Goal: Task Accomplishment & Management: Manage account settings

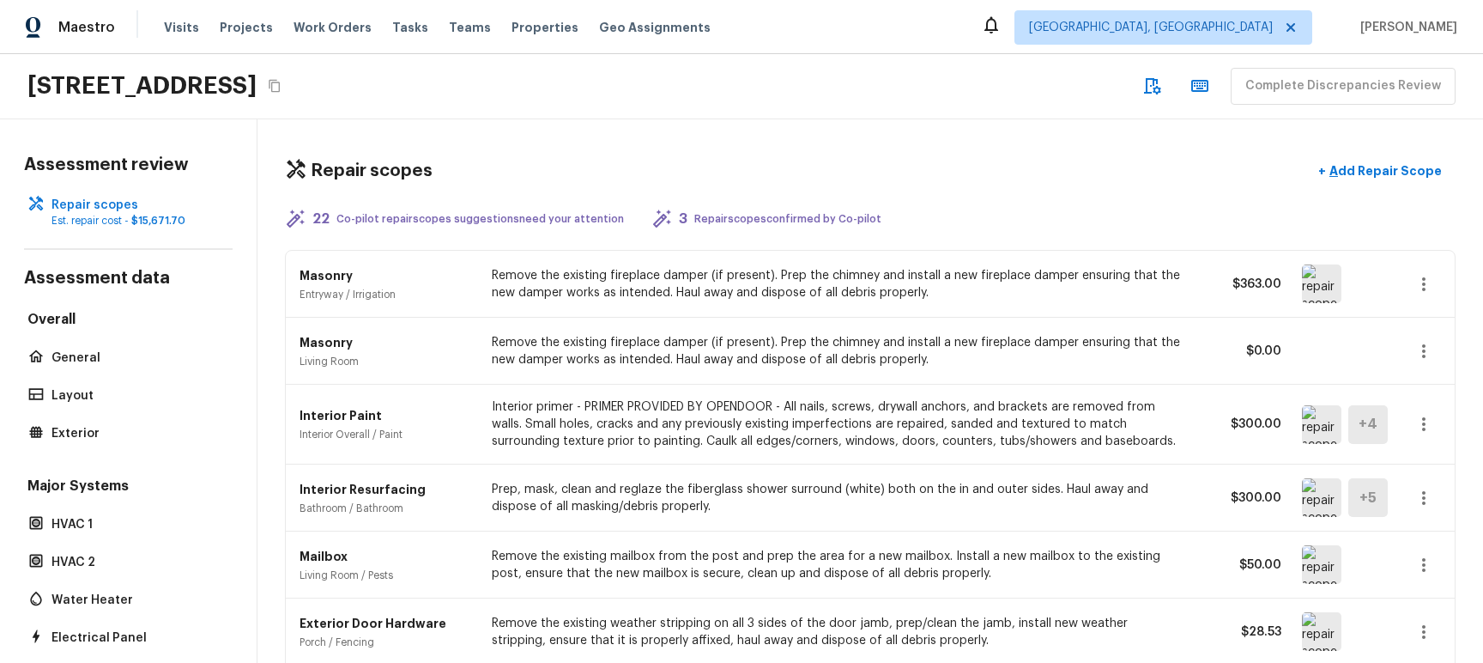
click at [1077, 156] on div "Repair scopes + Add Repair Scope" at bounding box center [870, 171] width 1171 height 35
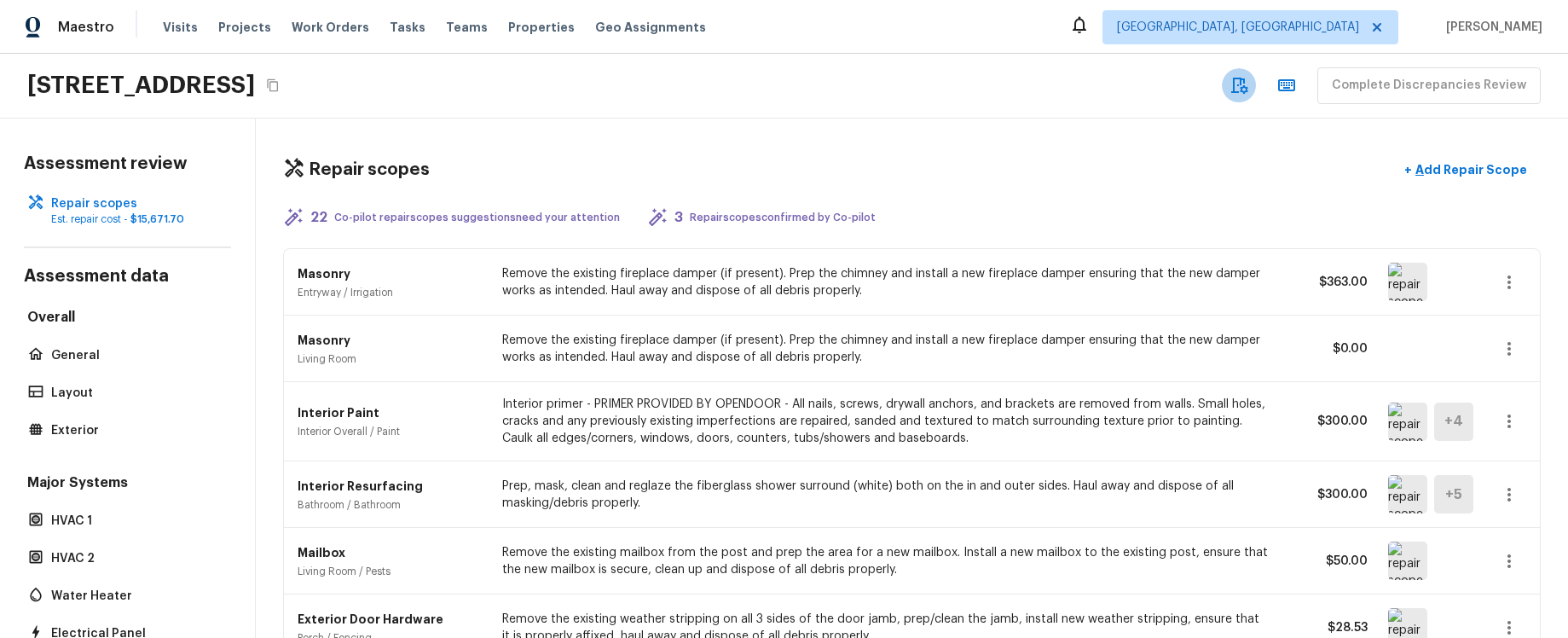
click at [1249, 88] on icon "button" at bounding box center [1239, 85] width 21 height 21
click at [1297, 91] on icon "button" at bounding box center [1287, 85] width 21 height 21
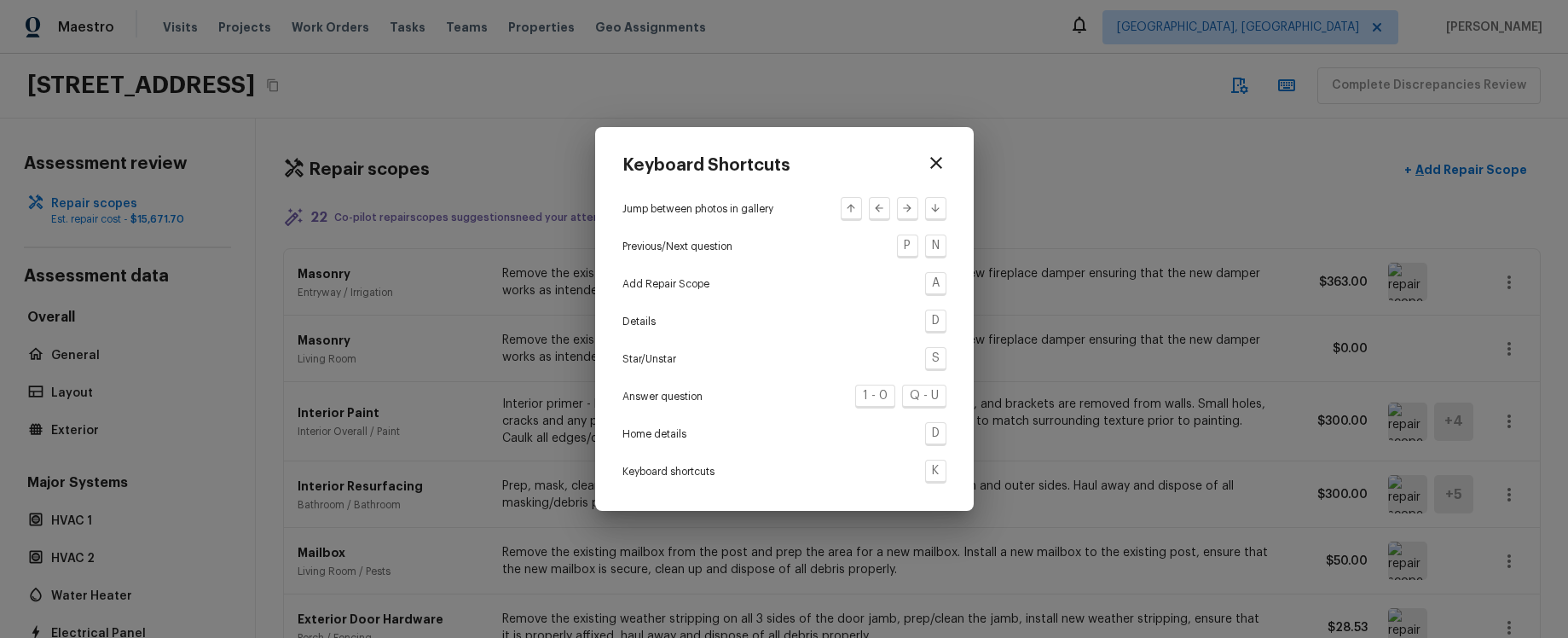
click at [936, 162] on icon "button" at bounding box center [936, 163] width 12 height 12
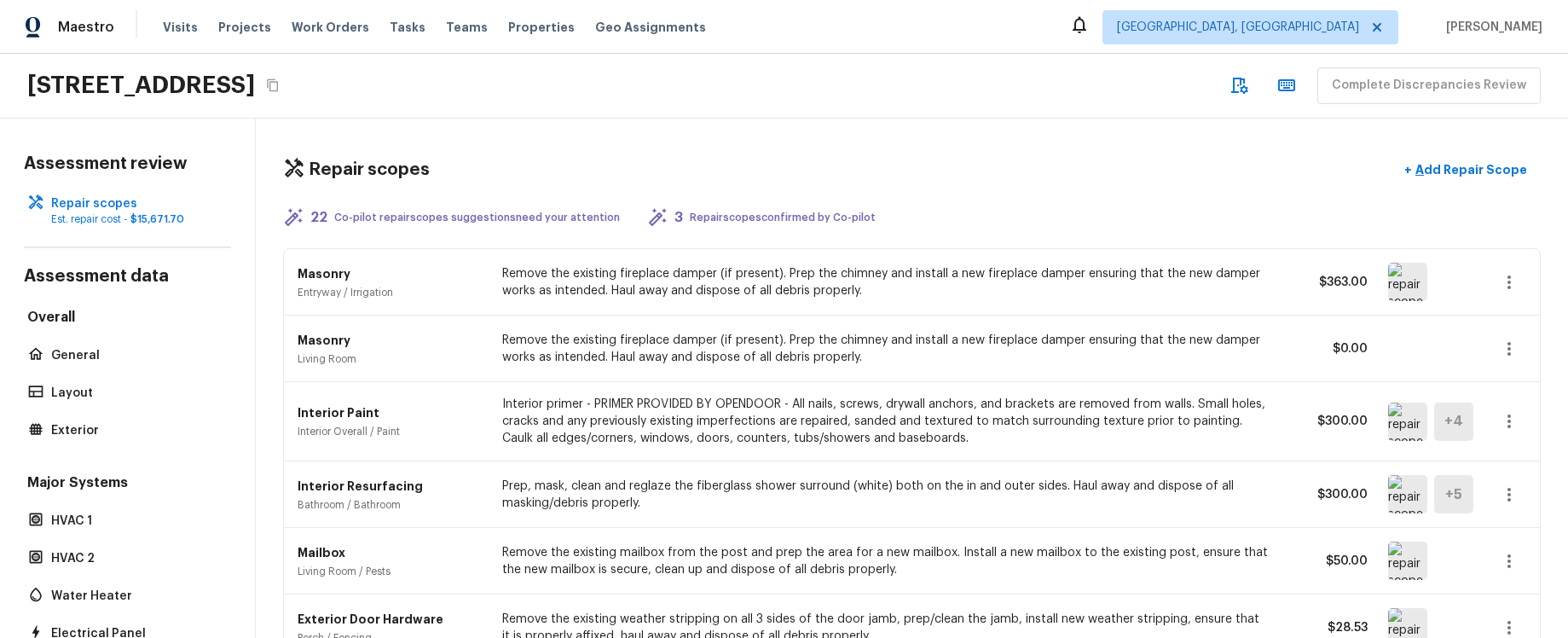
click at [1242, 153] on div "Repair scopes + Add Repair Scope" at bounding box center [912, 170] width 1258 height 35
click at [1473, 421] on icon "button" at bounding box center [1508, 421] width 3 height 14
click at [1473, 471] on li "Edit" at bounding box center [1503, 470] width 111 height 51
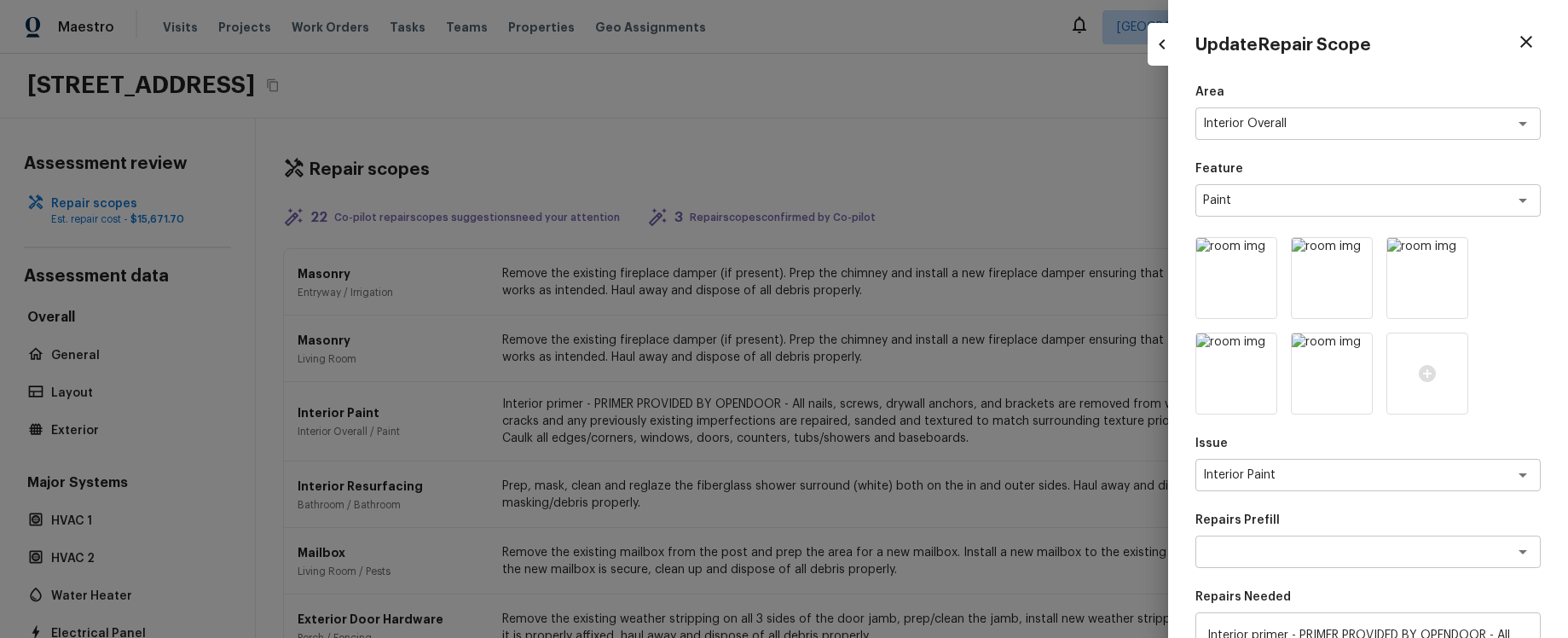
click at [1165, 56] on button "button" at bounding box center [1162, 44] width 29 height 29
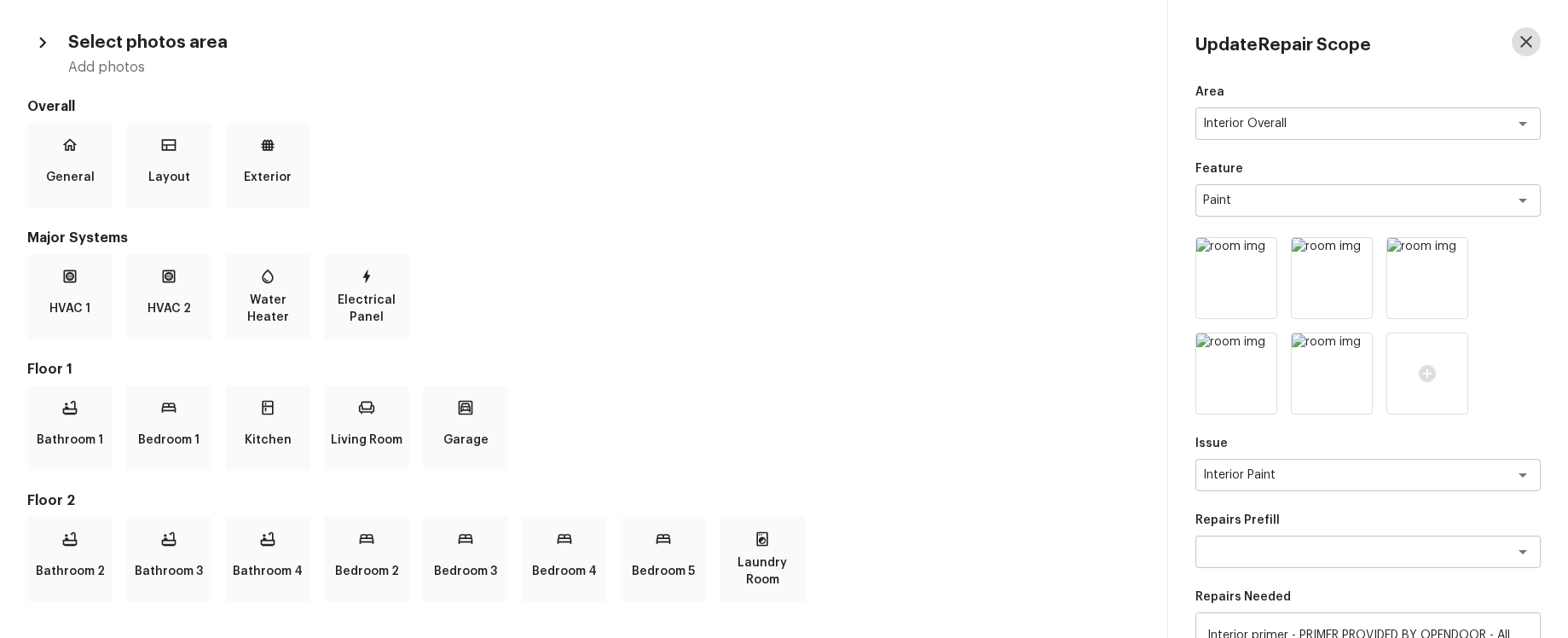
click at [1473, 42] on icon "button" at bounding box center [1526, 42] width 12 height 12
type input "1"
type input "$0.00"
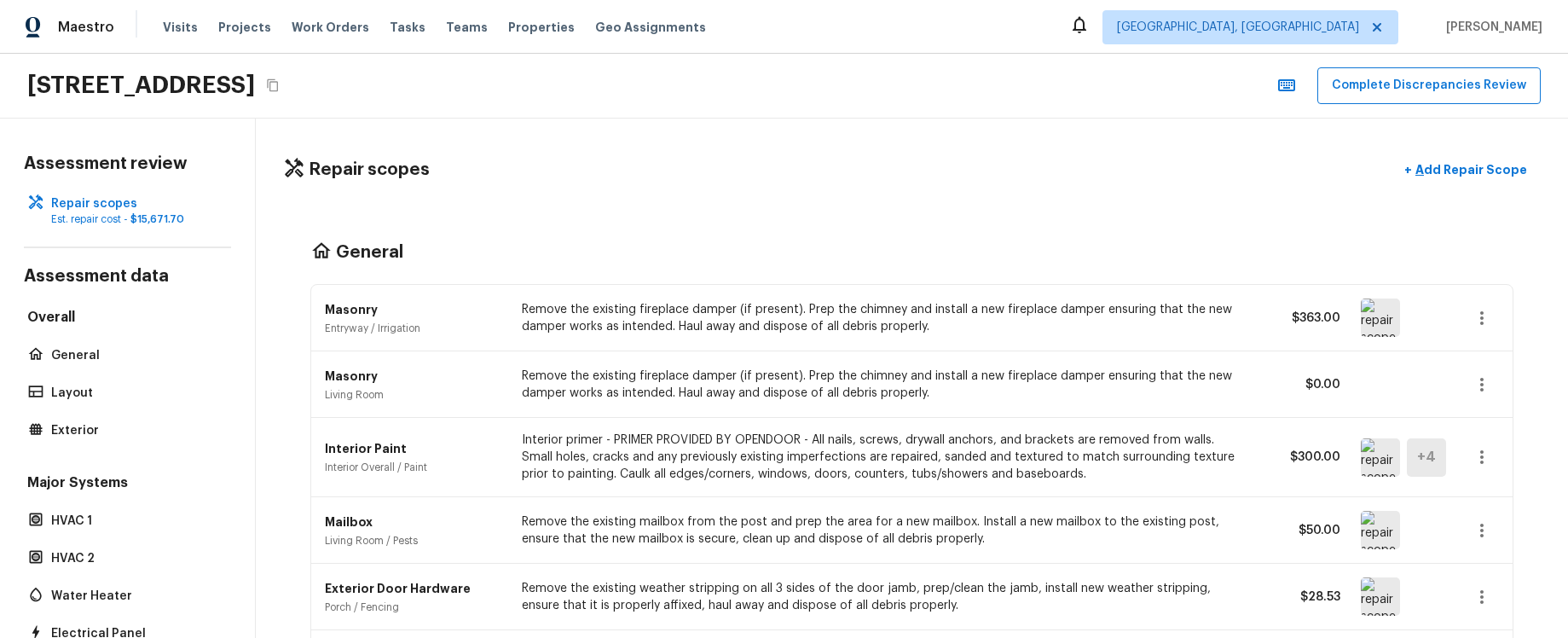
click at [1117, 132] on div "Repair scopes + Add Repair Scope General Masonry Entryway / Irrigation Remove t…" at bounding box center [911, 378] width 1313 height 520
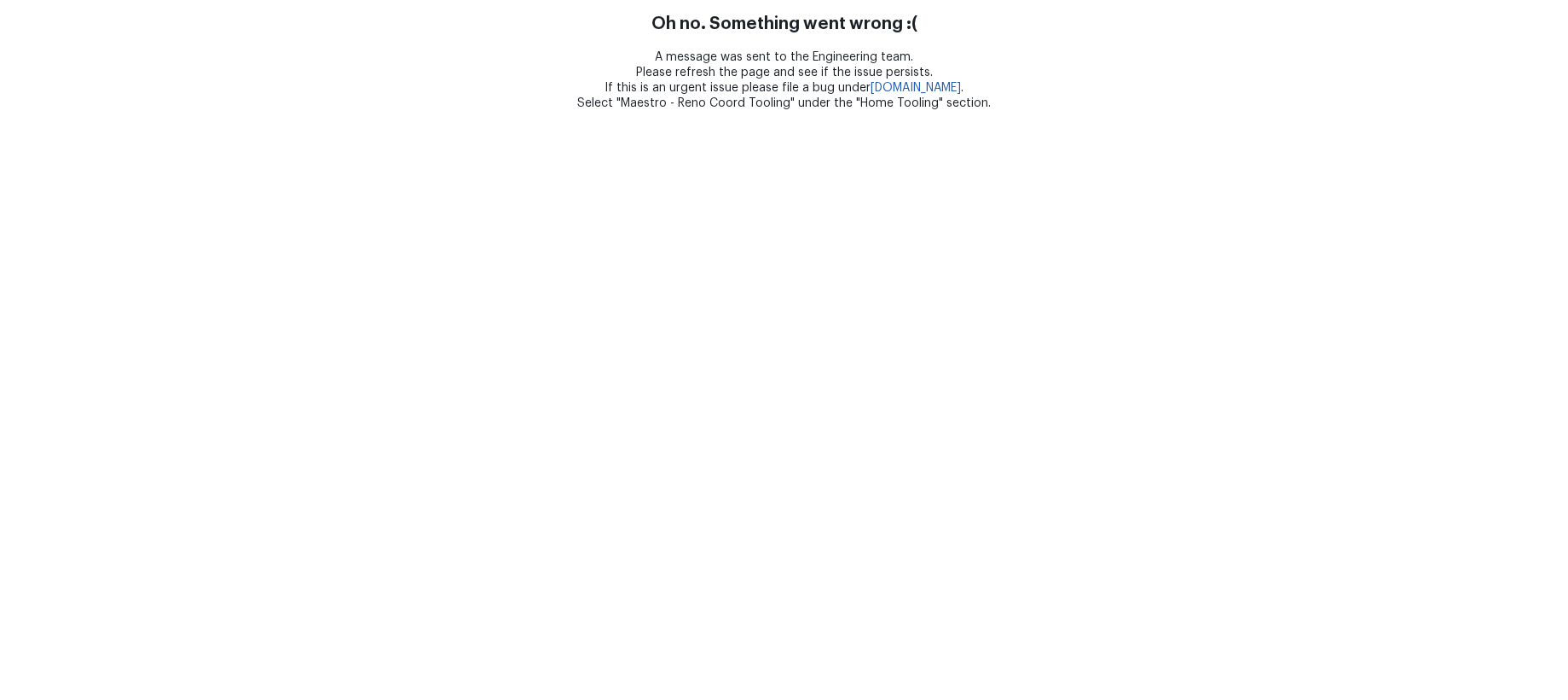
click at [579, 111] on html "Oh no. Something went wrong :( A message was sent to the Engineering team. Plea…" at bounding box center [784, 56] width 1568 height 111
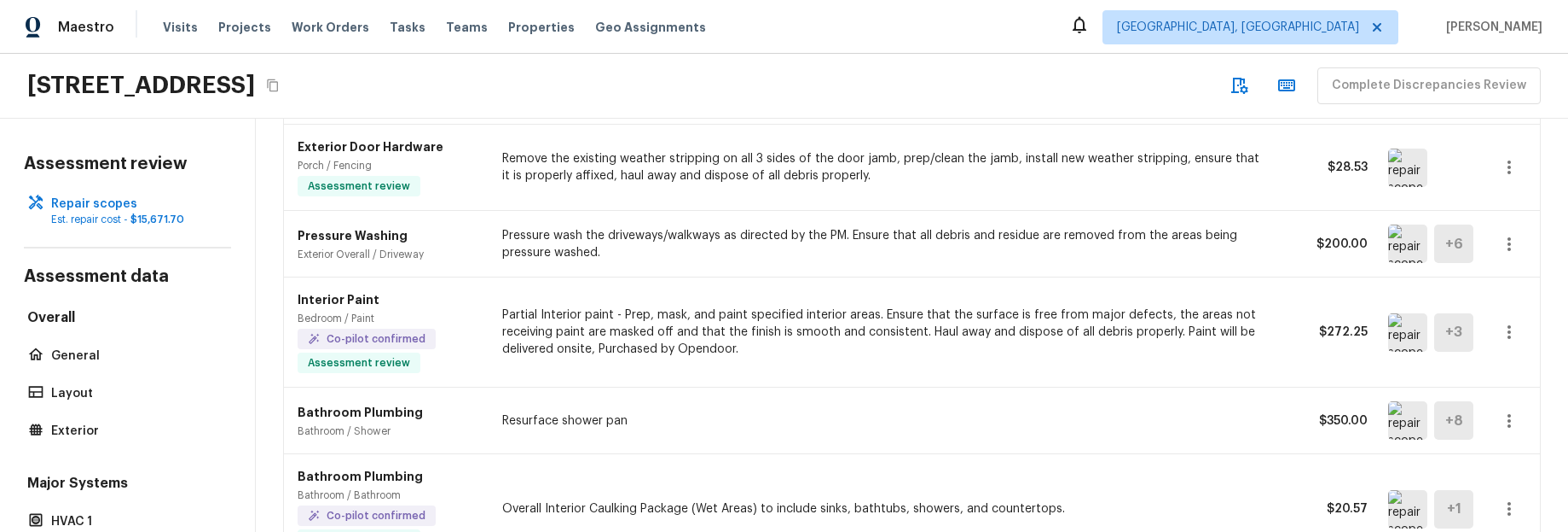
scroll to position [575, 0]
click at [966, 218] on div "Pressure Washing Exterior Overall / Driveway Pressure wash the driveways/walkwa…" at bounding box center [912, 242] width 1256 height 67
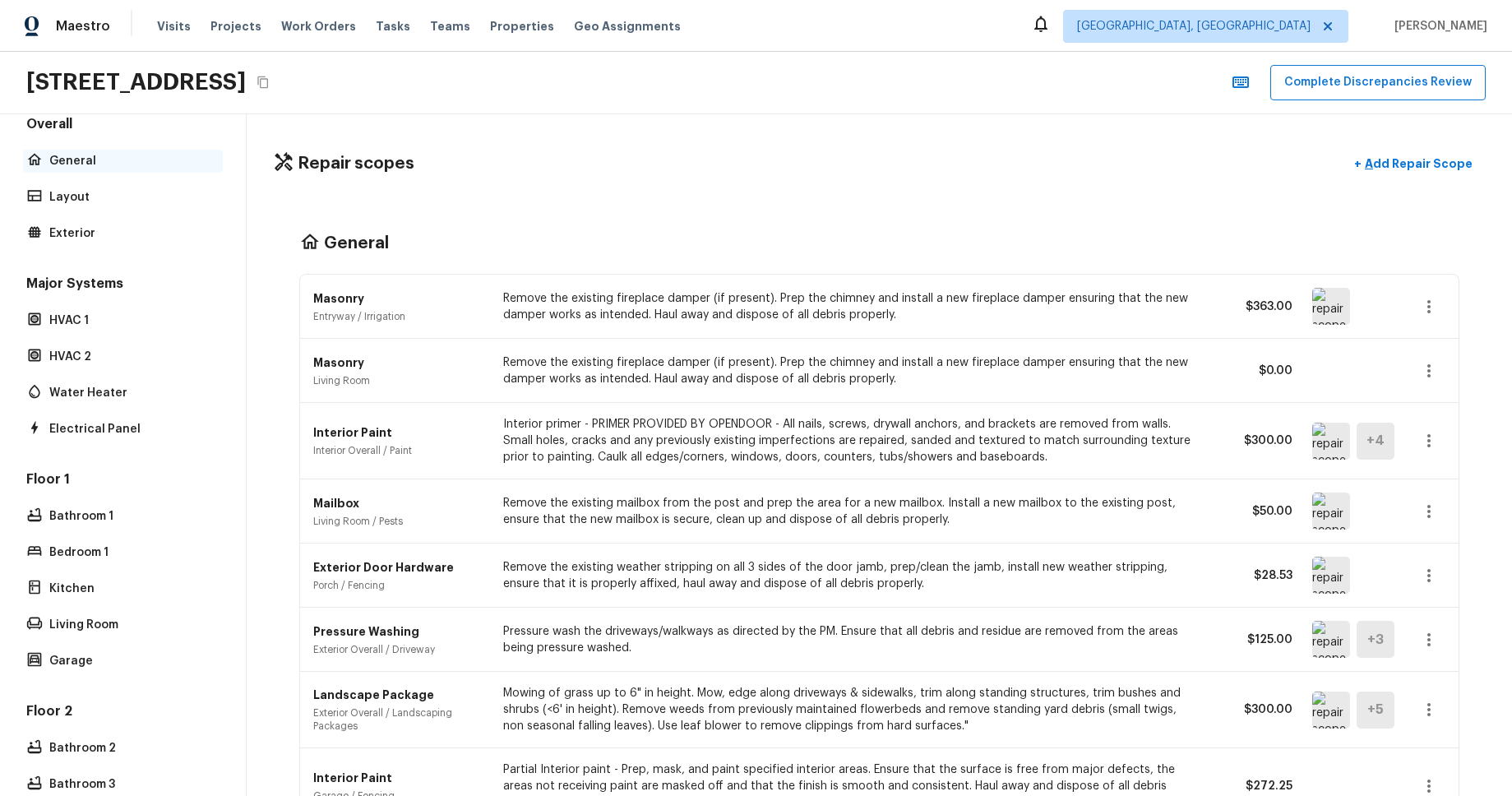
click at [86, 155] on p "General" at bounding box center [130, 161] width 164 height 16
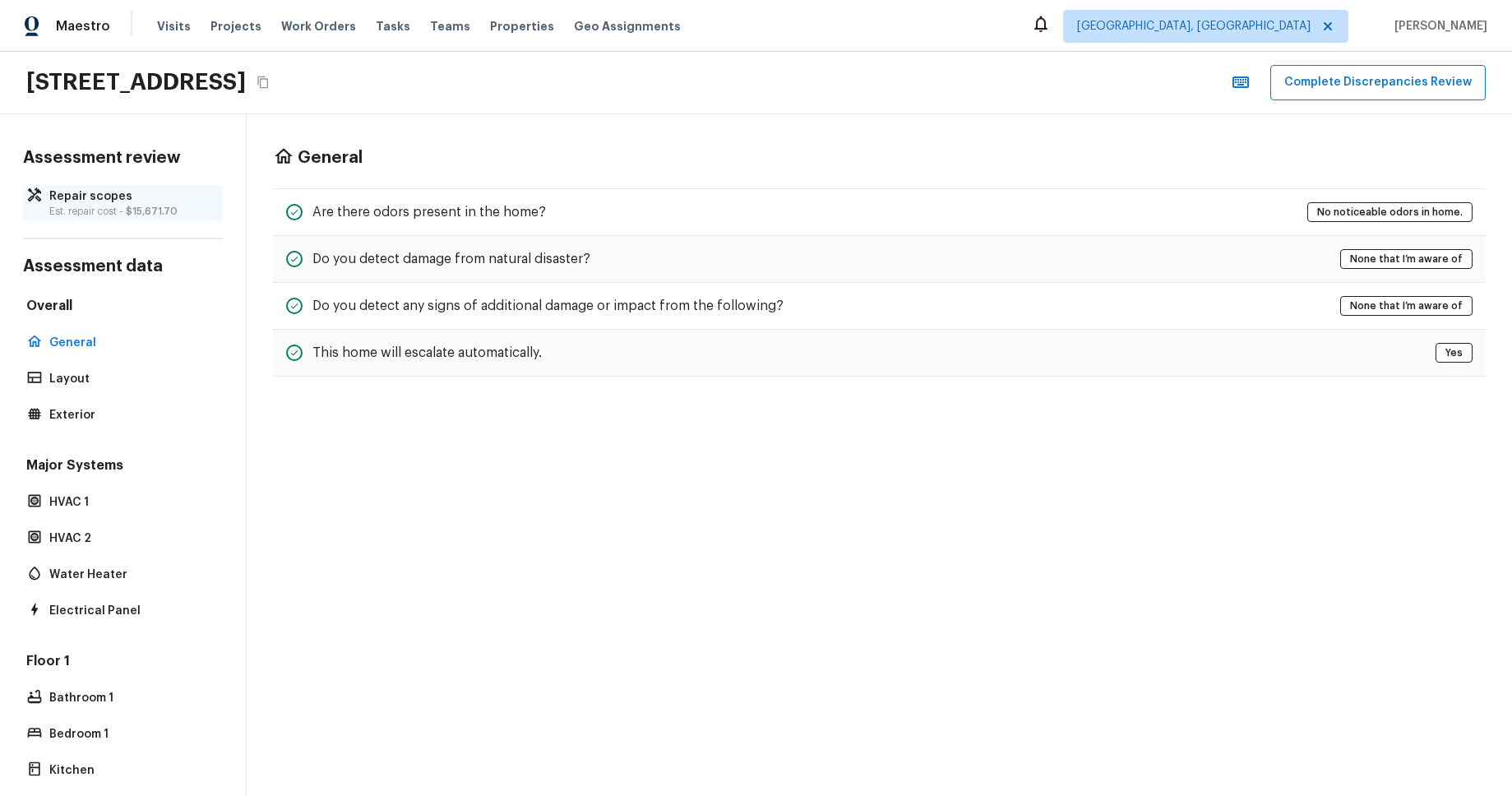
click at [109, 194] on p "Repair scopes" at bounding box center [130, 196] width 164 height 16
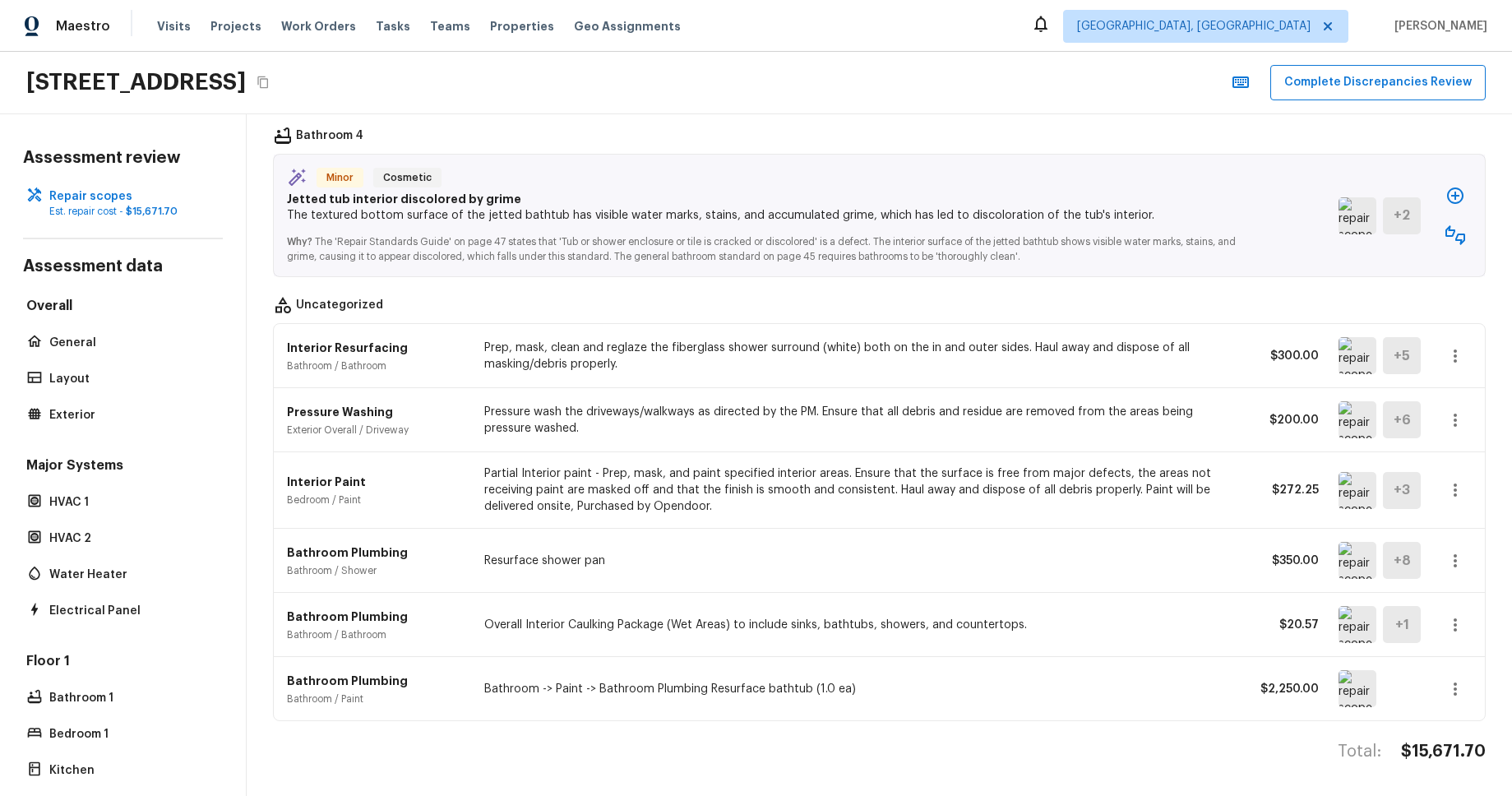
scroll to position [1886, 0]
